Goal: Task Accomplishment & Management: Complete application form

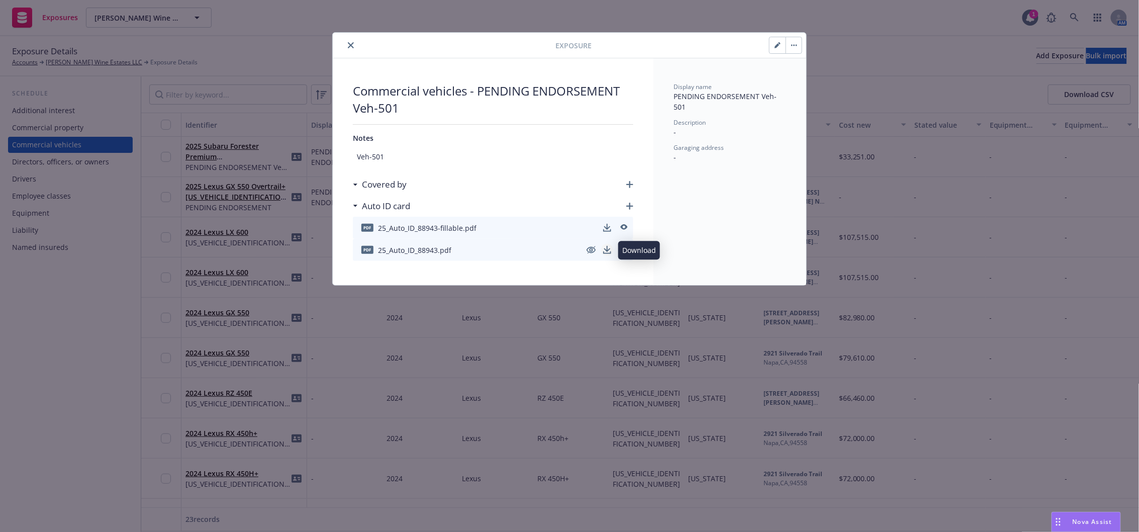
click at [607, 252] on icon "download" at bounding box center [607, 250] width 8 height 8
drag, startPoint x: 353, startPoint y: 46, endPoint x: 353, endPoint y: 51, distance: 5.6
click at [353, 46] on icon "close" at bounding box center [351, 45] width 6 height 6
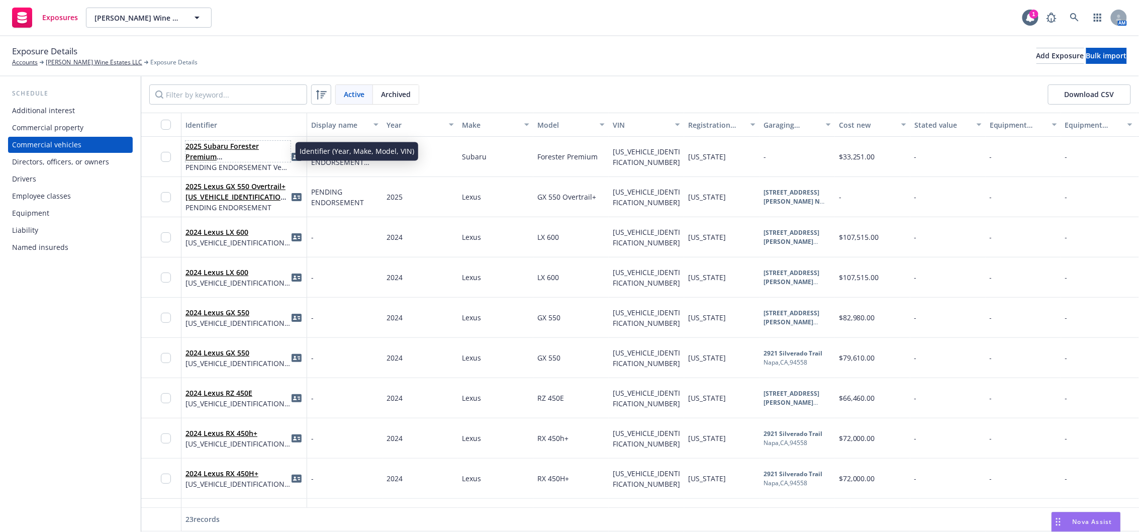
click at [243, 157] on link "2025 Subaru Forester Premium [US_VEHICLE_IDENTIFICATION_NUMBER]" at bounding box center [238, 161] width 104 height 41
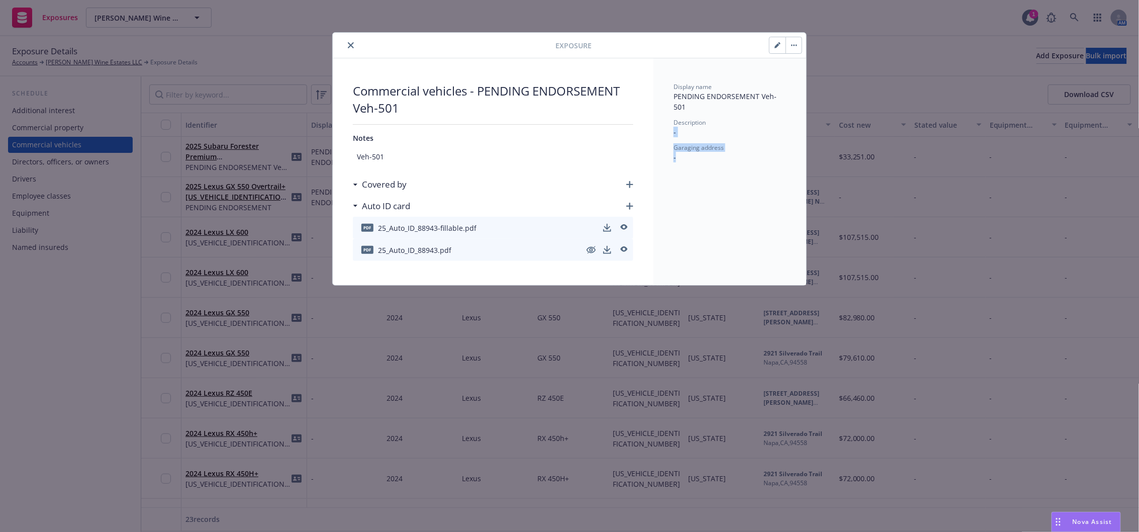
drag, startPoint x: 901, startPoint y: 204, endPoint x: 840, endPoint y: 96, distance: 124.7
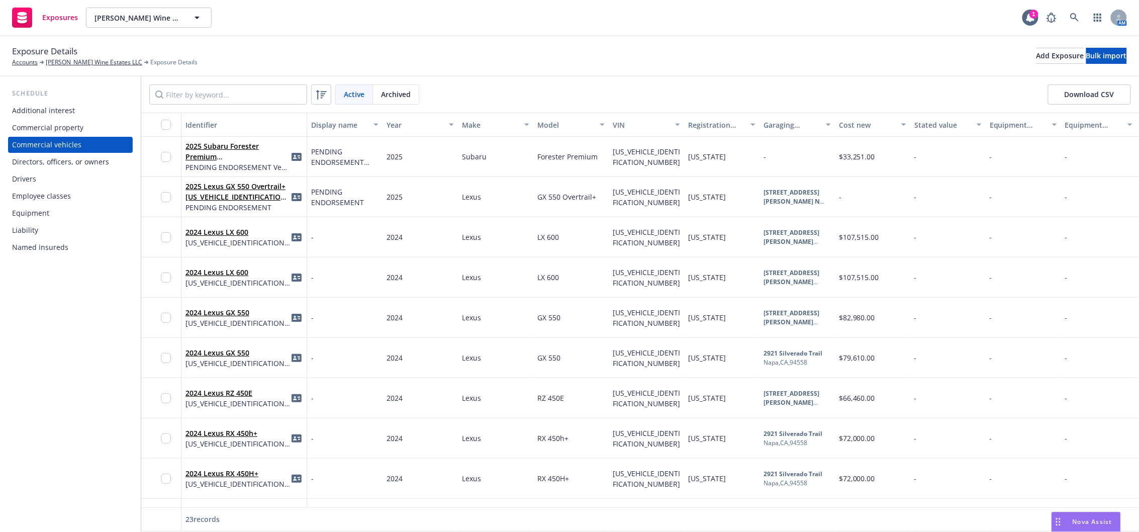
click at [470, 48] on div "Exposure Details Accounts Lawrence Wine Estates LLC Exposure Details Add Exposu…" at bounding box center [569, 56] width 1115 height 22
click at [239, 155] on link "2025 Subaru Forester Premium [US_VEHICLE_IDENTIFICATION_NUMBER]" at bounding box center [238, 161] width 104 height 41
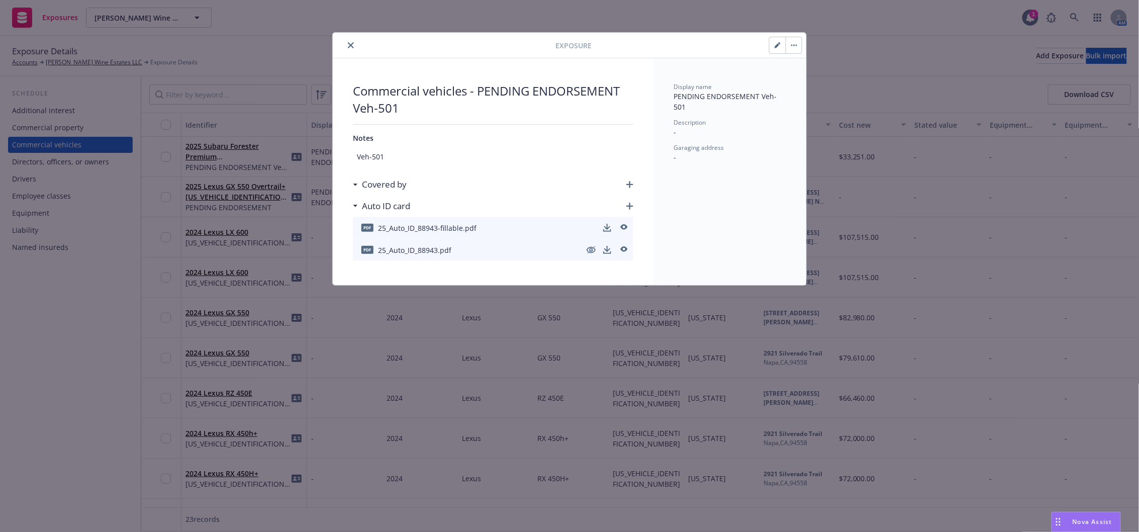
click at [427, 158] on span "Veh-501" at bounding box center [493, 156] width 281 height 19
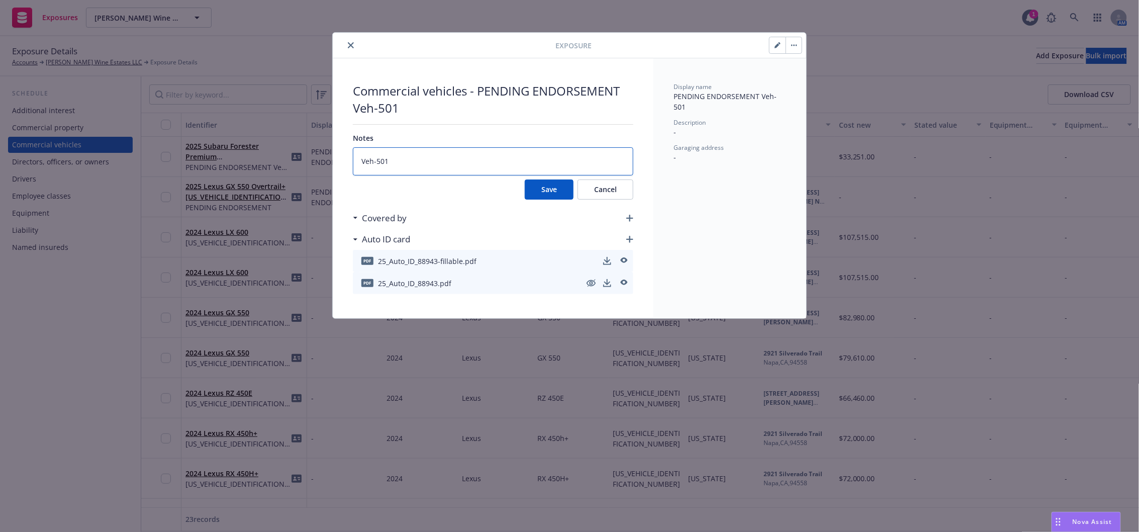
drag, startPoint x: 411, startPoint y: 161, endPoint x: 313, endPoint y: 163, distance: 97.6
click at [313, 161] on div "Exposure Commercial vehicles - PENDING ENDORSEMENT Veh-501 Notes Veh-501 Save C…" at bounding box center [569, 266] width 1139 height 532
type textarea "x"
type textarea "E"
type textarea "x"
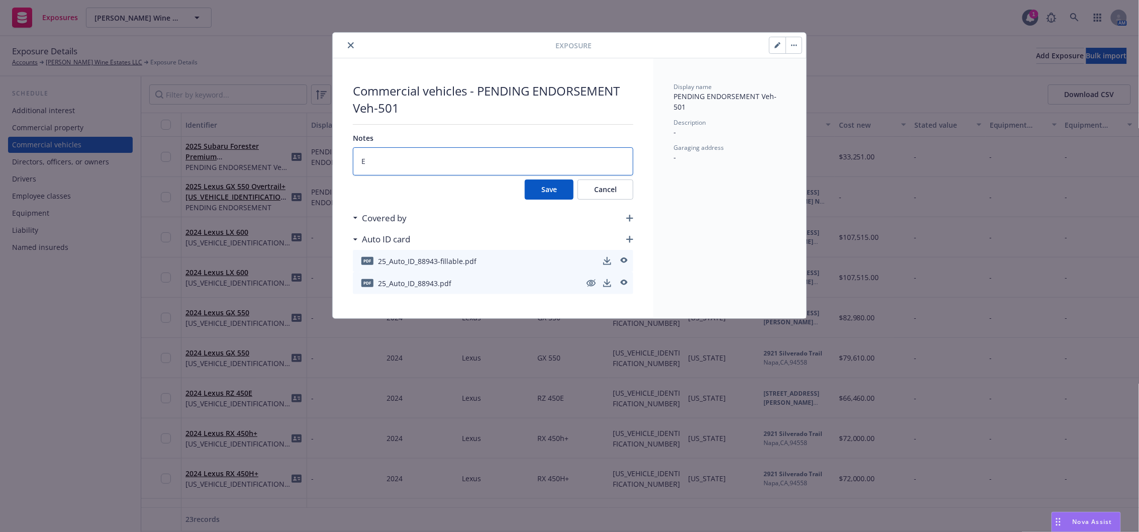
type textarea "ER"
type textarea "x"
type textarea "ERR"
type textarea "x"
type textarea "ERROR"
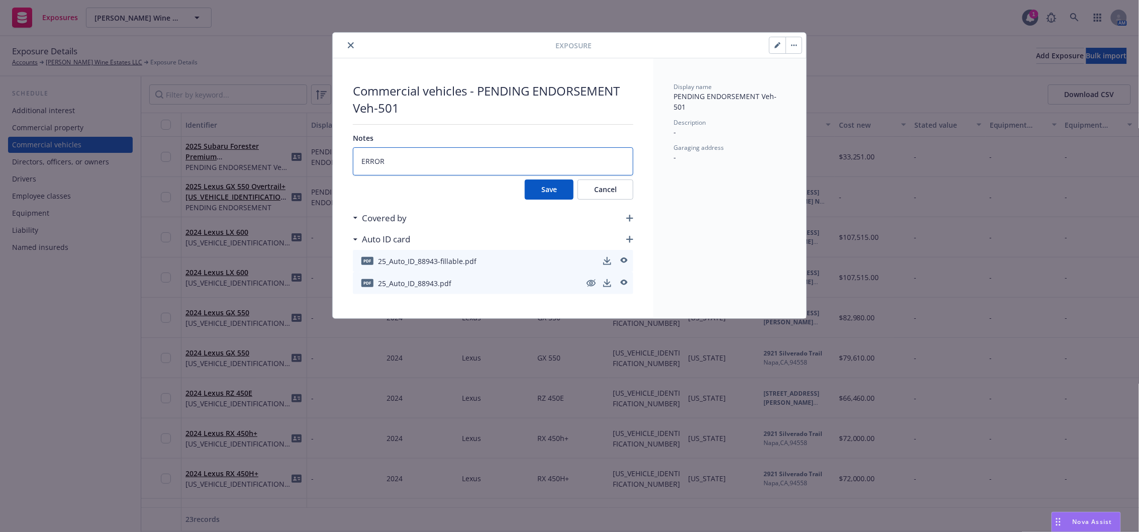
type textarea "x"
type textarea "ERROR"
click at [566, 194] on button "Save" at bounding box center [549, 189] width 49 height 20
type textarea "x"
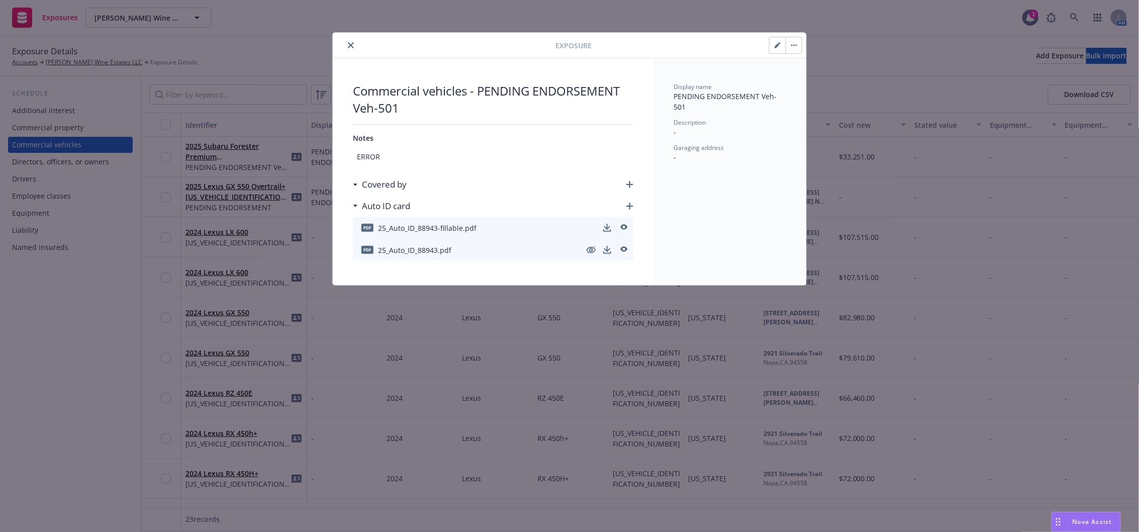
click at [793, 46] on button "button" at bounding box center [794, 45] width 16 height 16
click at [350, 46] on icon "close" at bounding box center [351, 45] width 6 height 6
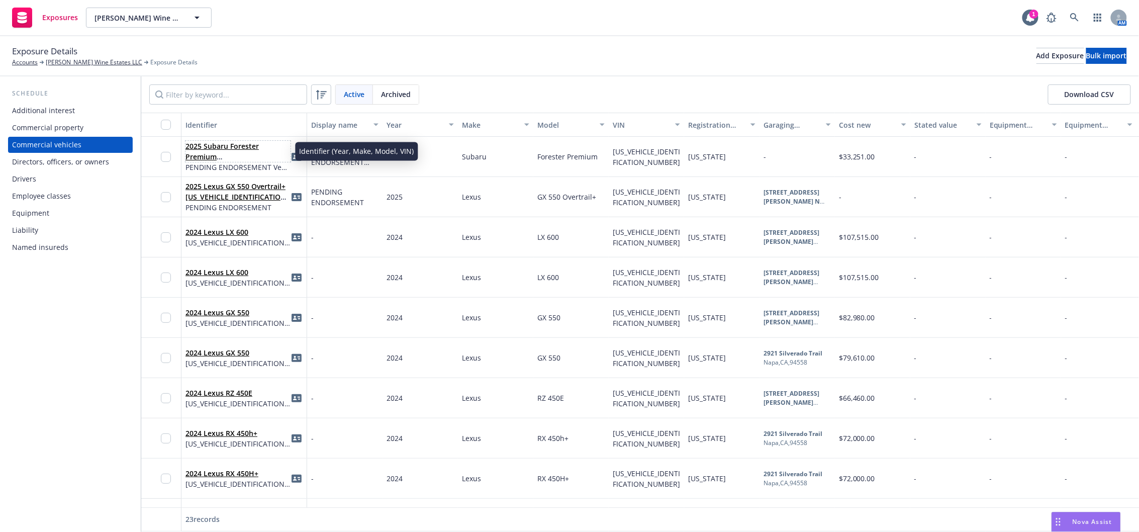
click at [250, 152] on link "2025 Subaru Forester Premium [US_VEHICLE_IDENTIFICATION_NUMBER]" at bounding box center [238, 161] width 104 height 41
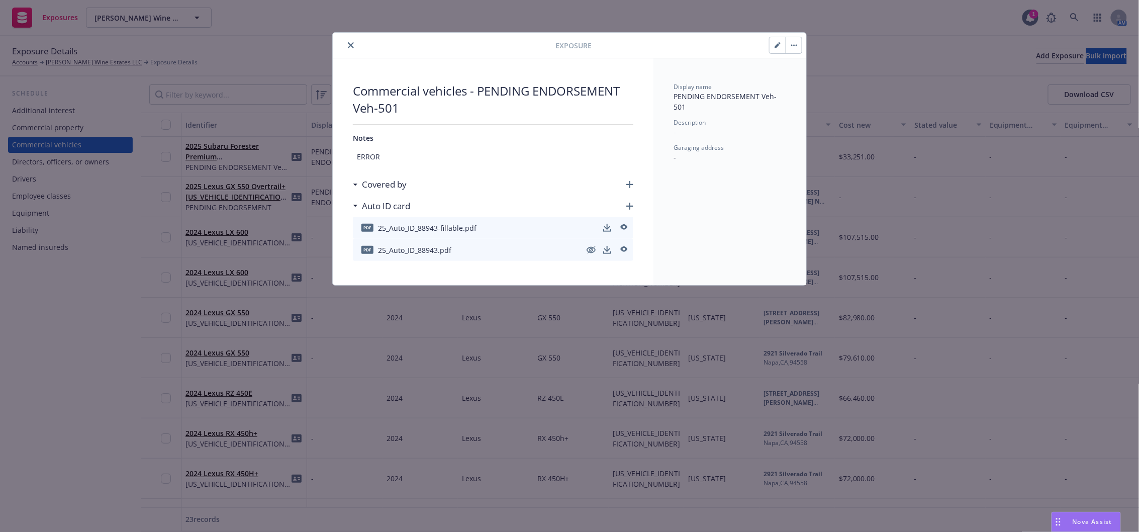
click at [793, 46] on icon "button" at bounding box center [794, 45] width 6 height 2
click at [818, 71] on link "Archive" at bounding box center [814, 73] width 57 height 20
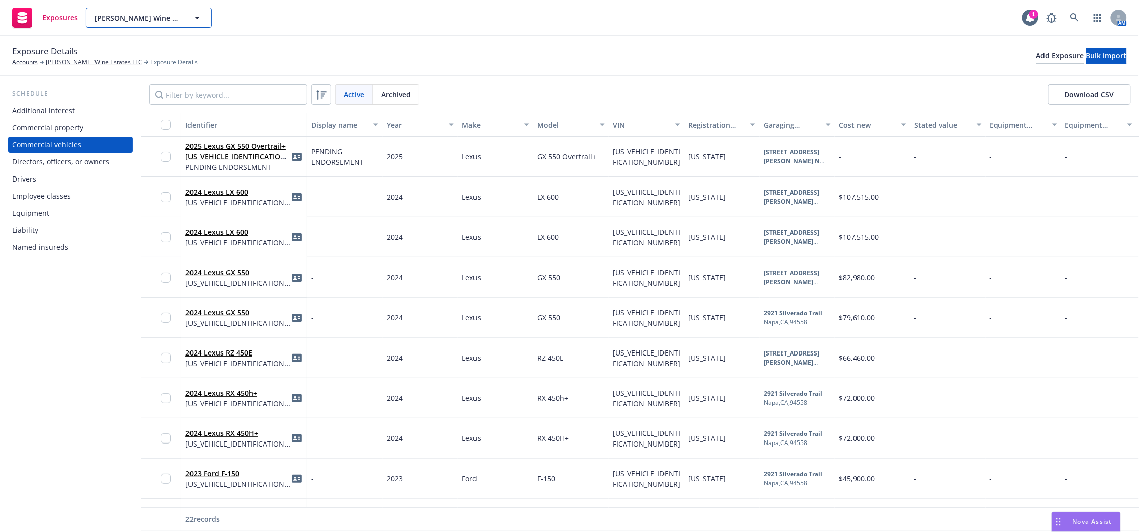
click at [172, 17] on span "[PERSON_NAME] Wine Estates LLC" at bounding box center [138, 18] width 87 height 11
type input "fetz"
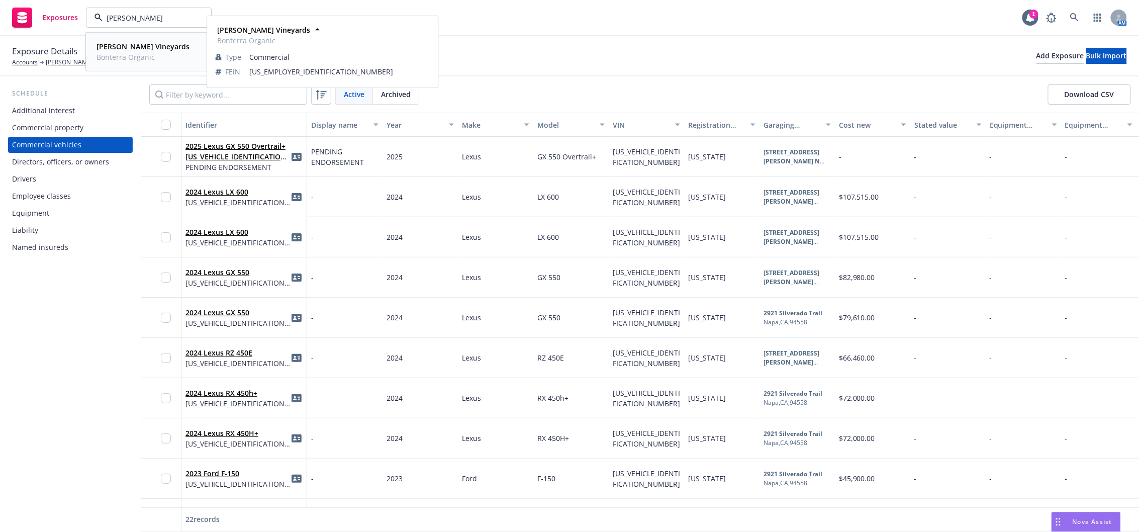
click at [141, 51] on span "Fetzer Vineyards" at bounding box center [143, 46] width 93 height 11
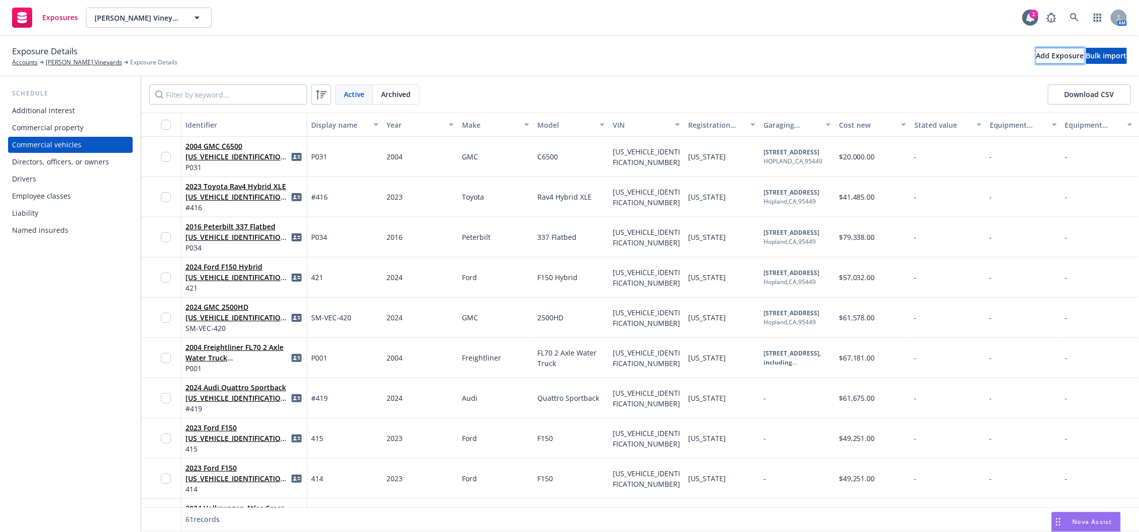
click at [1037, 57] on div "Add Exposure" at bounding box center [1061, 55] width 48 height 15
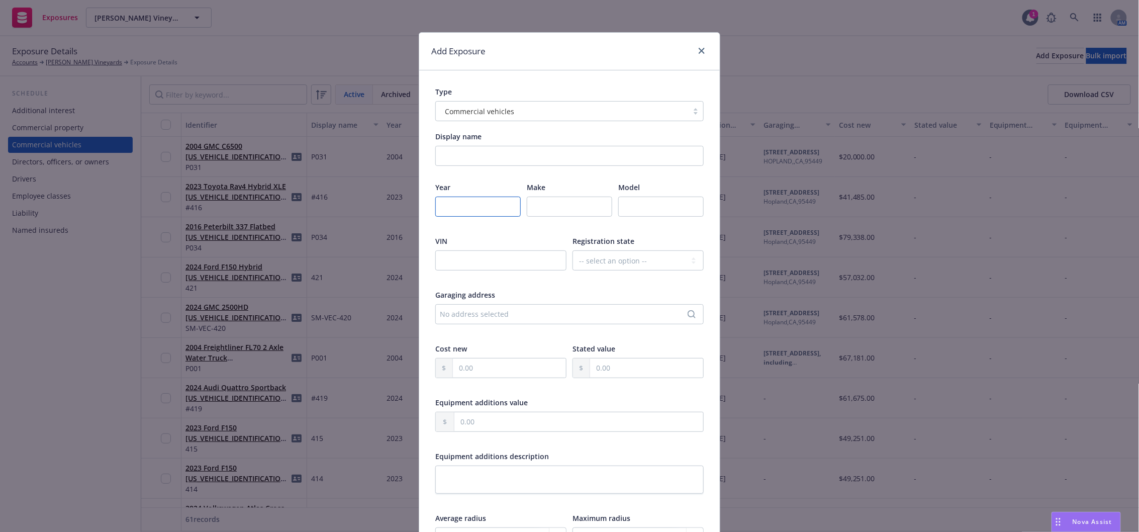
click at [469, 212] on input "number" at bounding box center [477, 207] width 85 height 20
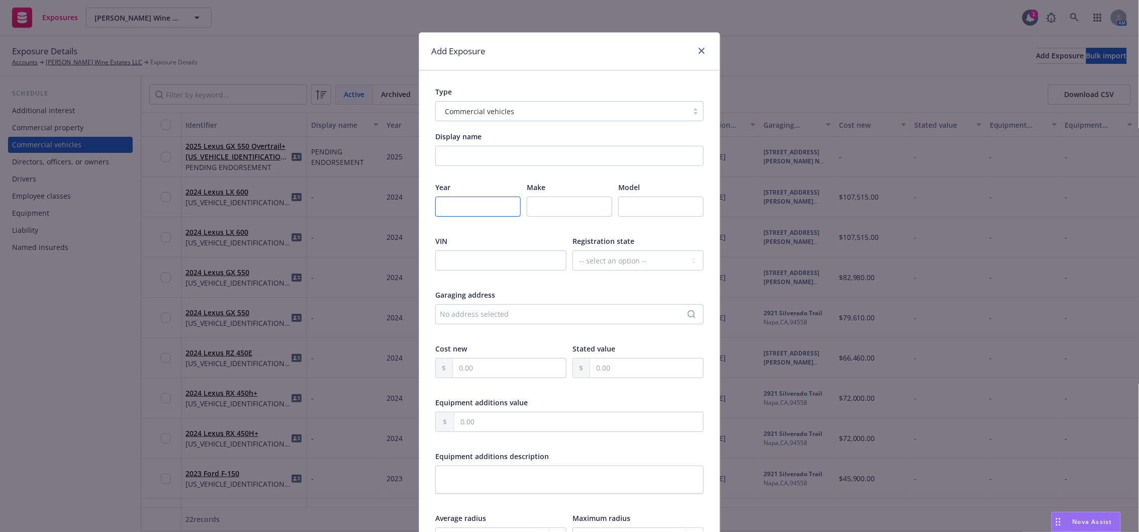
click at [477, 211] on input "number" at bounding box center [477, 207] width 85 height 20
type input "2025"
type input "Subaru"
type input "Forester Premium"
click at [499, 265] on input "text" at bounding box center [500, 260] width 131 height 20
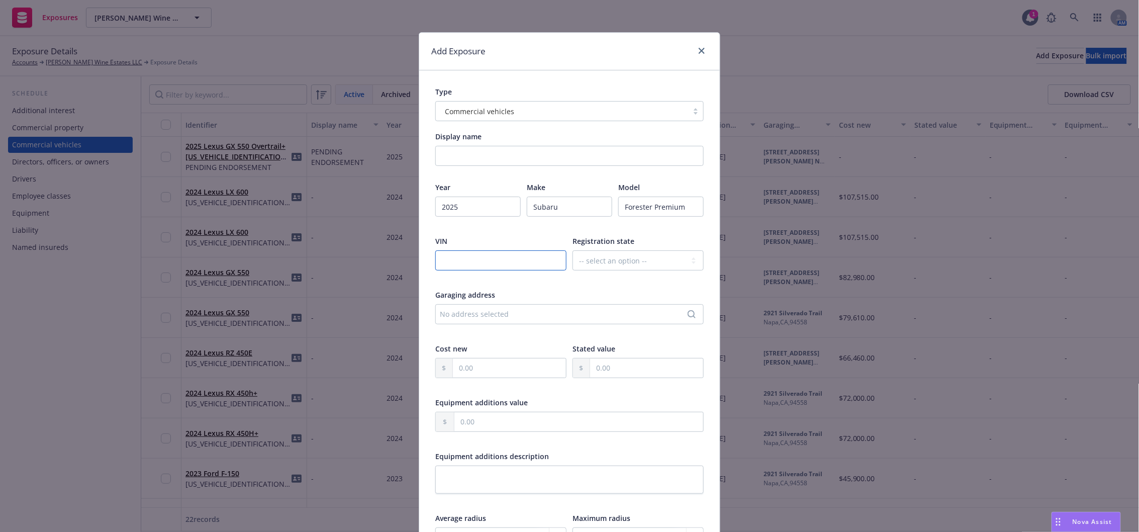
paste input "[US_VEHICLE_IDENTIFICATION_NUMBER]"
type input "[US_VEHICLE_IDENTIFICATION_NUMBER]"
click at [606, 263] on select "-- select an option -- Alaska Alabama Arkansas American Samoa Arizona Californi…" at bounding box center [638, 260] width 131 height 20
select select "CA"
click at [573, 250] on select "-- select an option -- Alaska Alabama Arkansas American Samoa Arizona Californi…" at bounding box center [638, 260] width 131 height 20
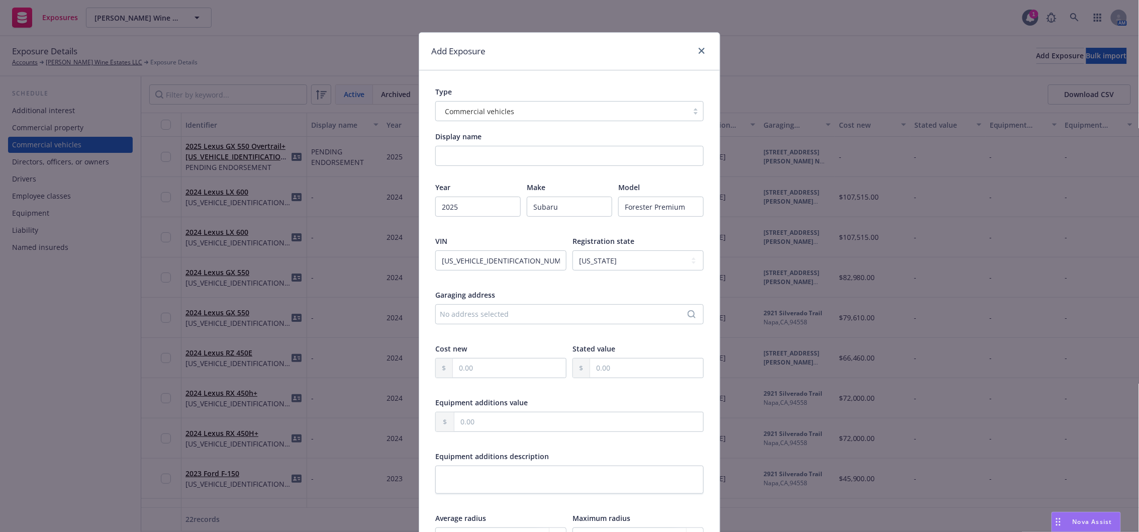
click at [506, 316] on div "No address selected" at bounding box center [564, 314] width 249 height 11
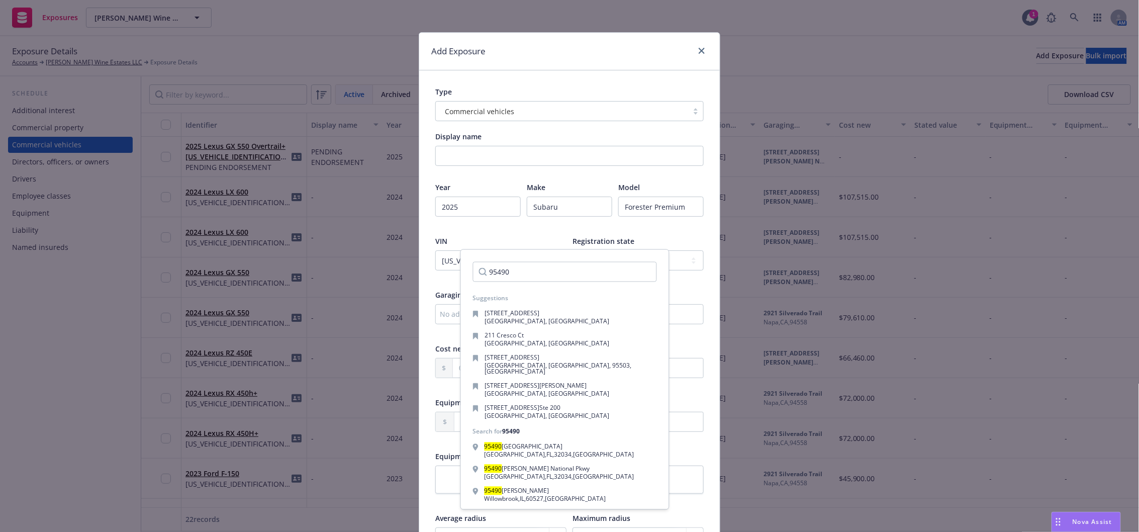
type input "95490"
click at [503, 237] on div "VIN" at bounding box center [500, 241] width 131 height 11
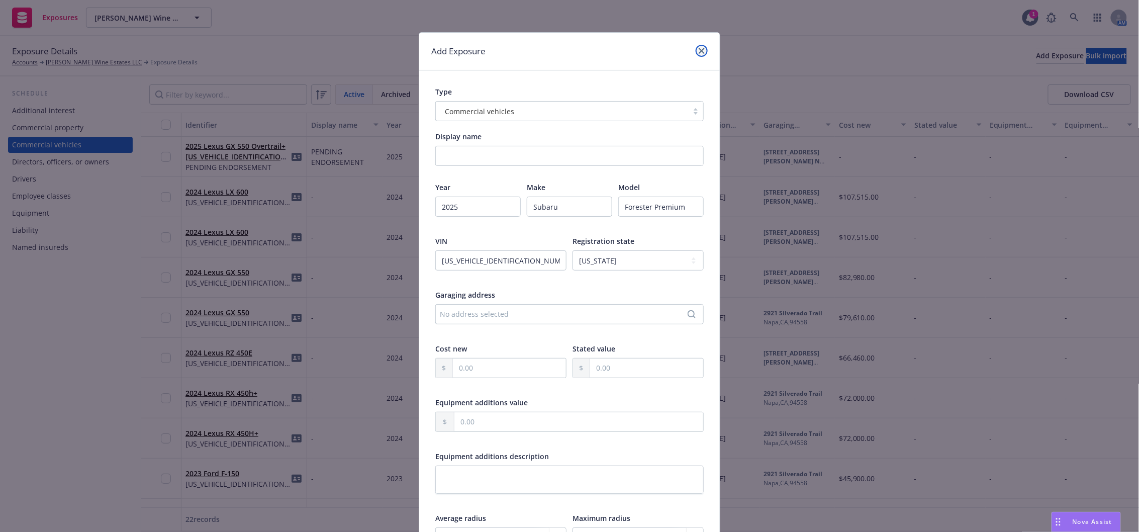
click at [699, 51] on icon "close" at bounding box center [702, 51] width 6 height 6
